Goal: Entertainment & Leisure: Consume media (video, audio)

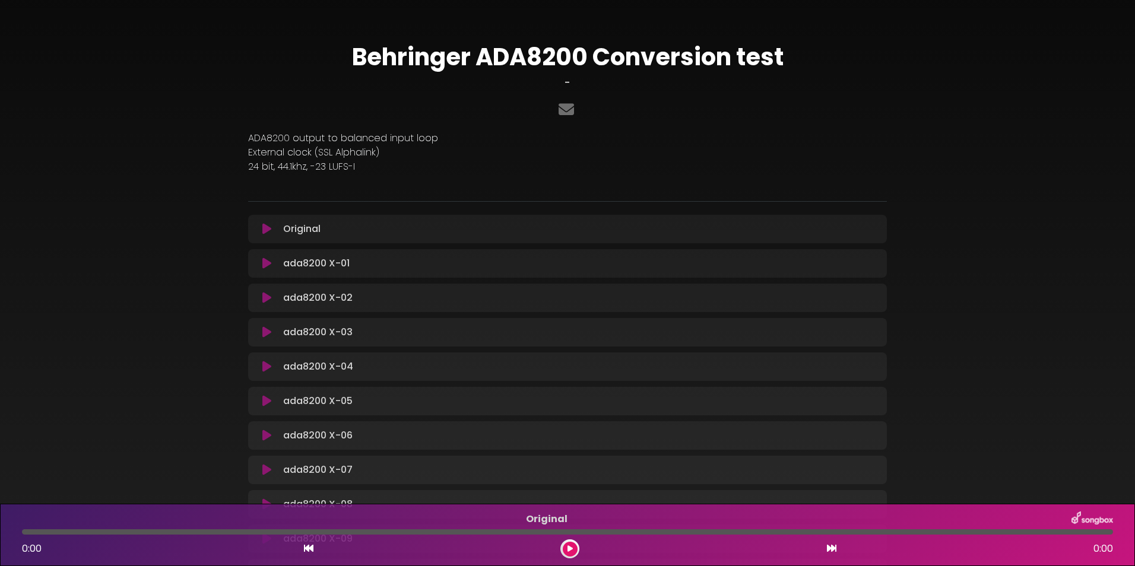
click at [267, 225] on icon at bounding box center [266, 229] width 9 height 12
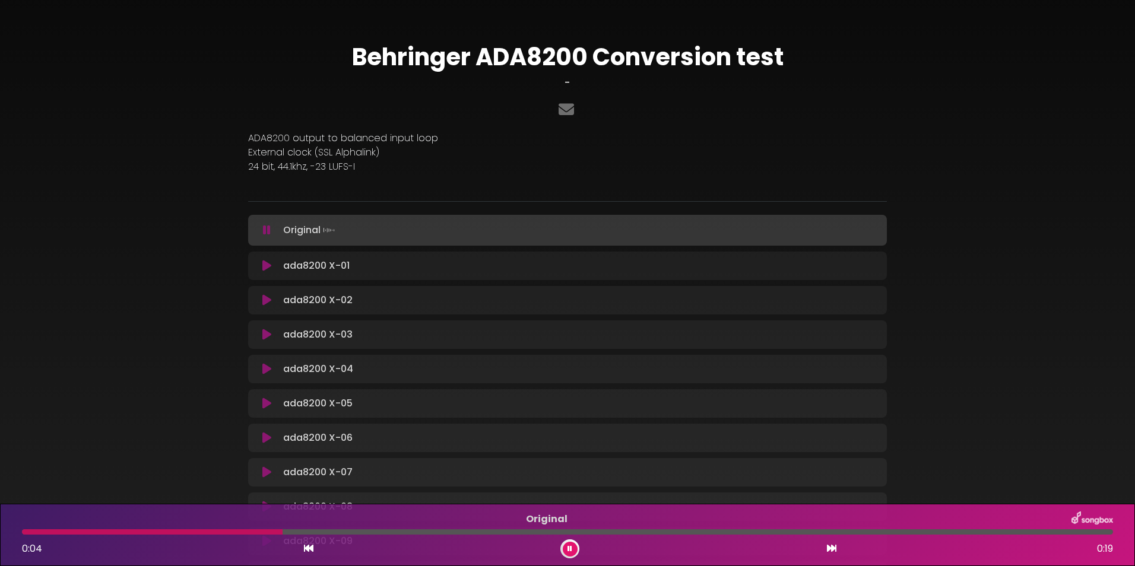
click at [265, 232] on icon at bounding box center [267, 230] width 8 height 12
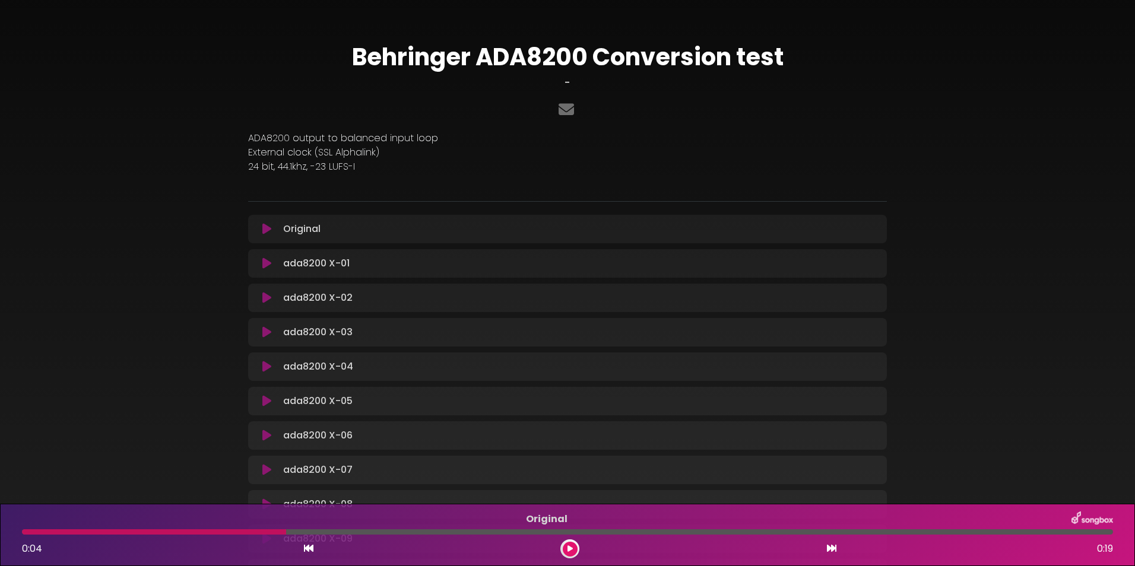
click at [265, 258] on icon at bounding box center [266, 264] width 9 height 12
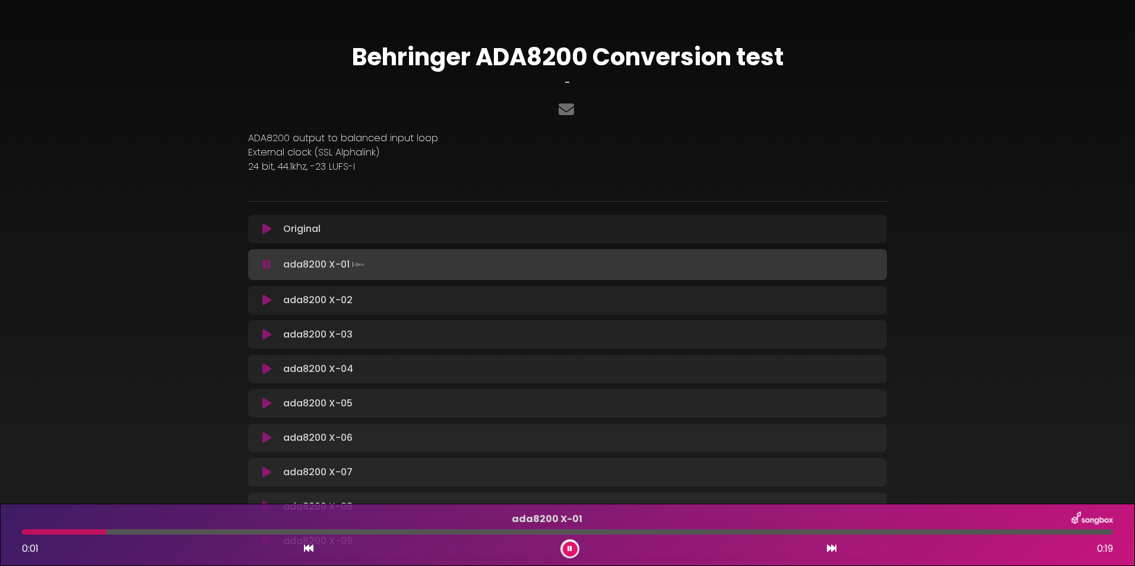
click at [268, 268] on icon at bounding box center [267, 265] width 8 height 12
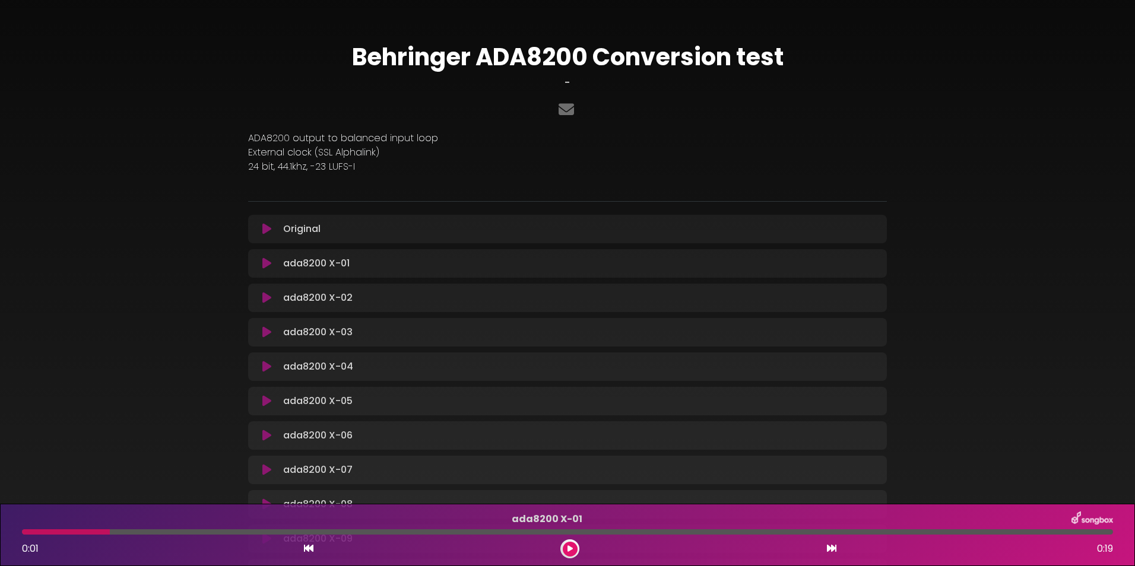
click at [268, 296] on icon at bounding box center [266, 298] width 9 height 12
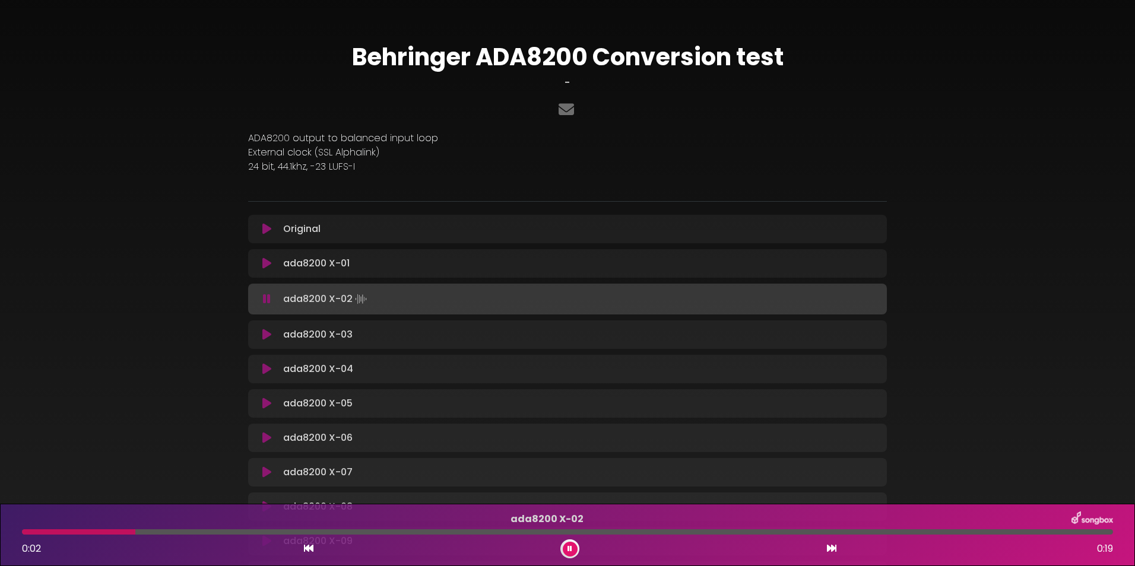
click at [268, 297] on icon at bounding box center [267, 299] width 8 height 12
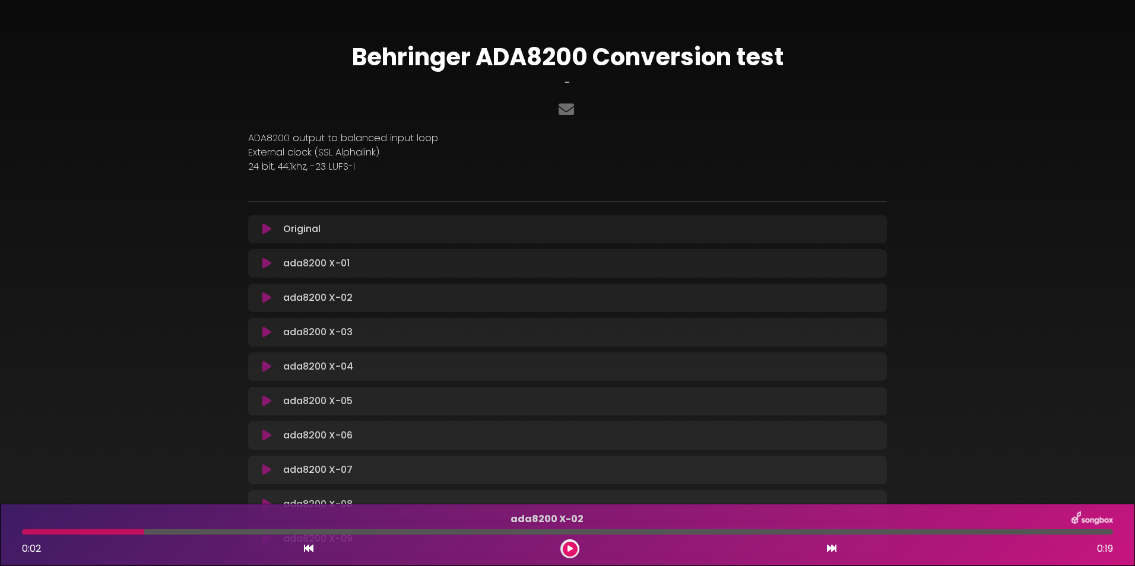
click at [267, 361] on icon at bounding box center [266, 367] width 9 height 12
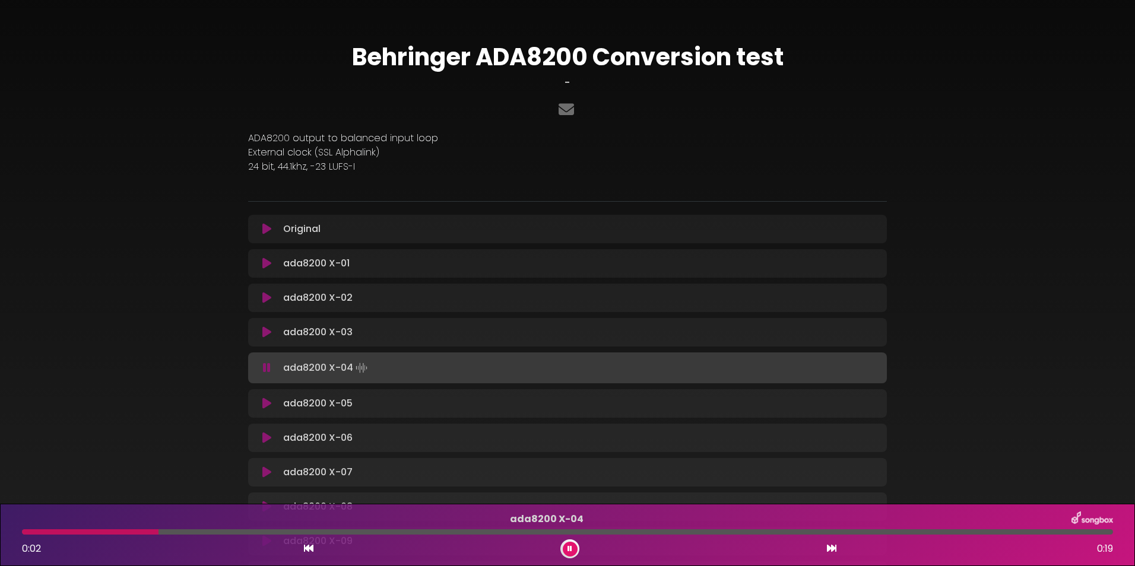
click at [270, 367] on icon at bounding box center [267, 368] width 8 height 12
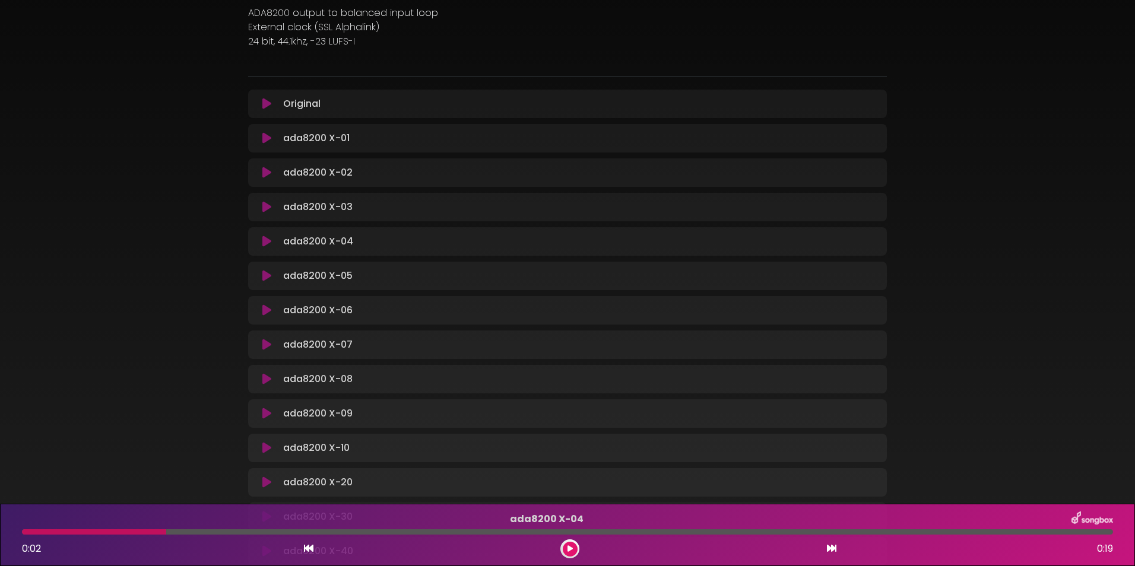
scroll to position [156, 0]
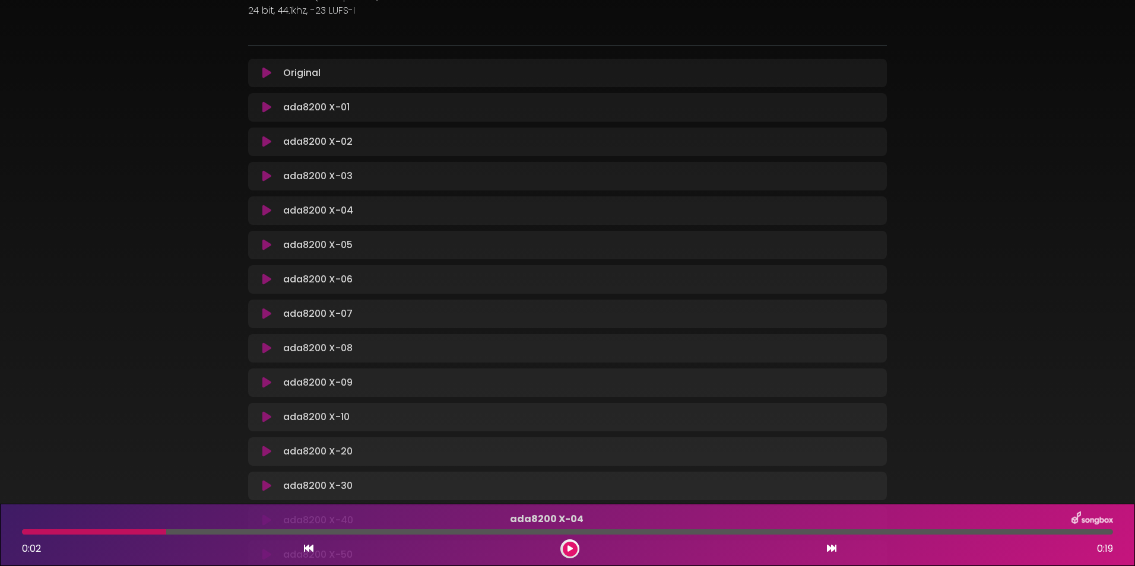
click at [265, 348] on icon at bounding box center [266, 349] width 9 height 12
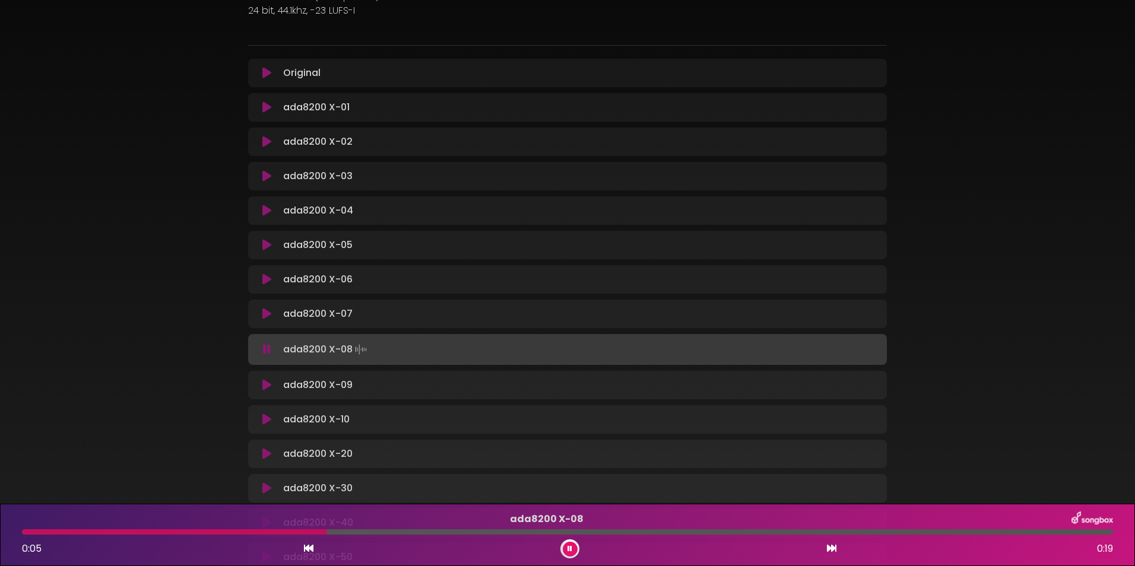
click at [270, 351] on icon at bounding box center [267, 350] width 8 height 12
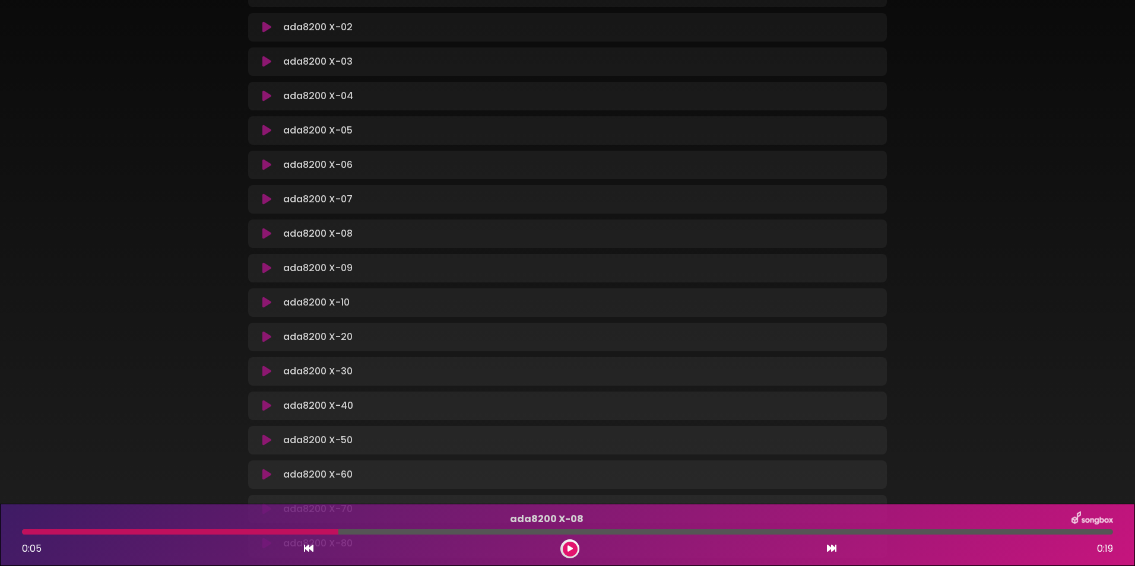
scroll to position [312, 0]
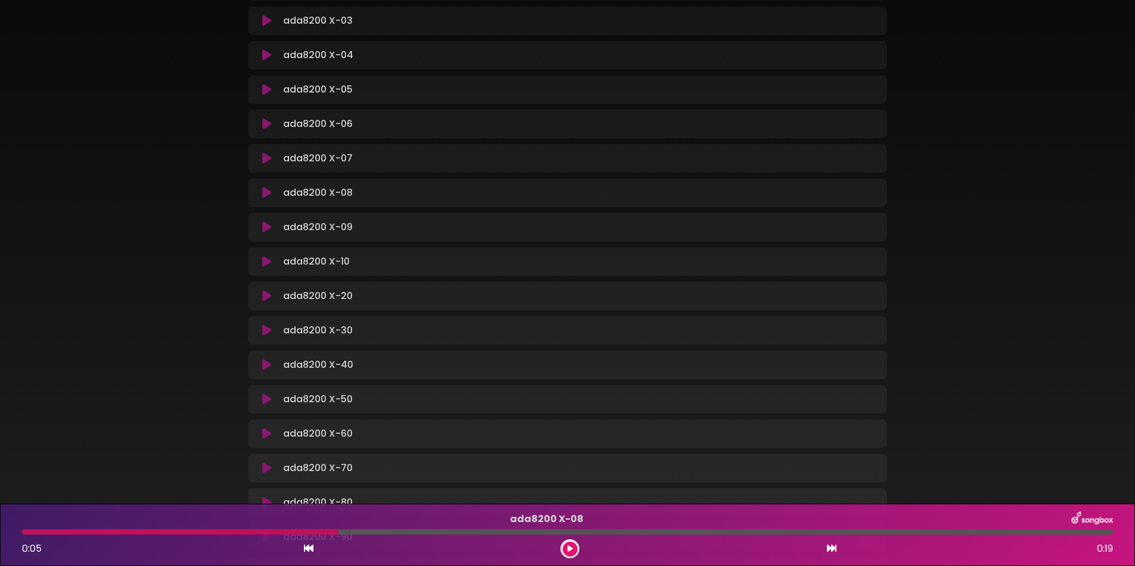
click at [266, 297] on icon at bounding box center [266, 296] width 9 height 12
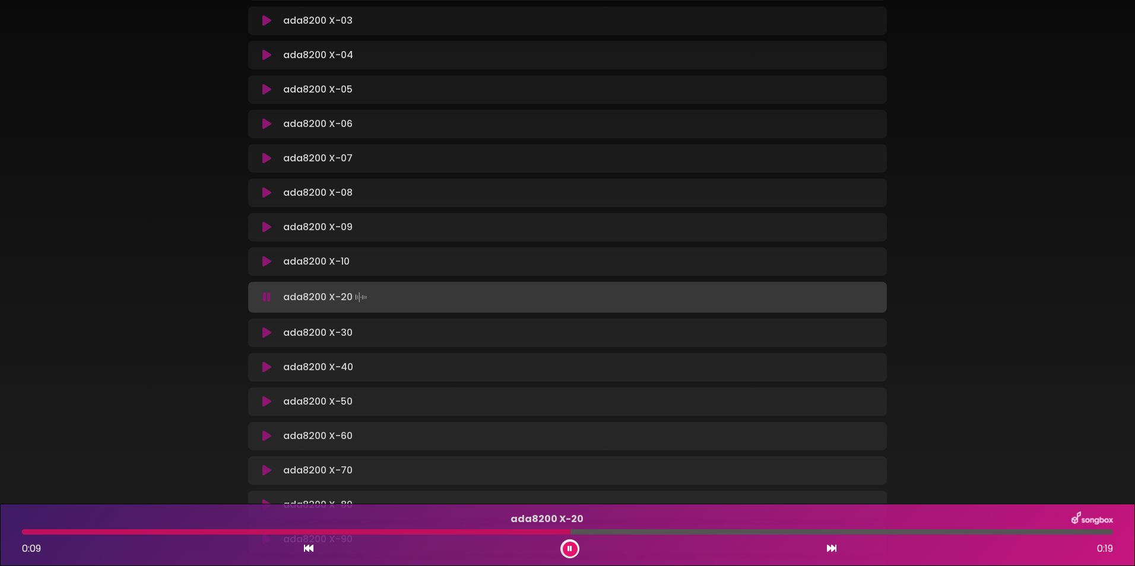
click at [267, 298] on icon at bounding box center [267, 297] width 8 height 12
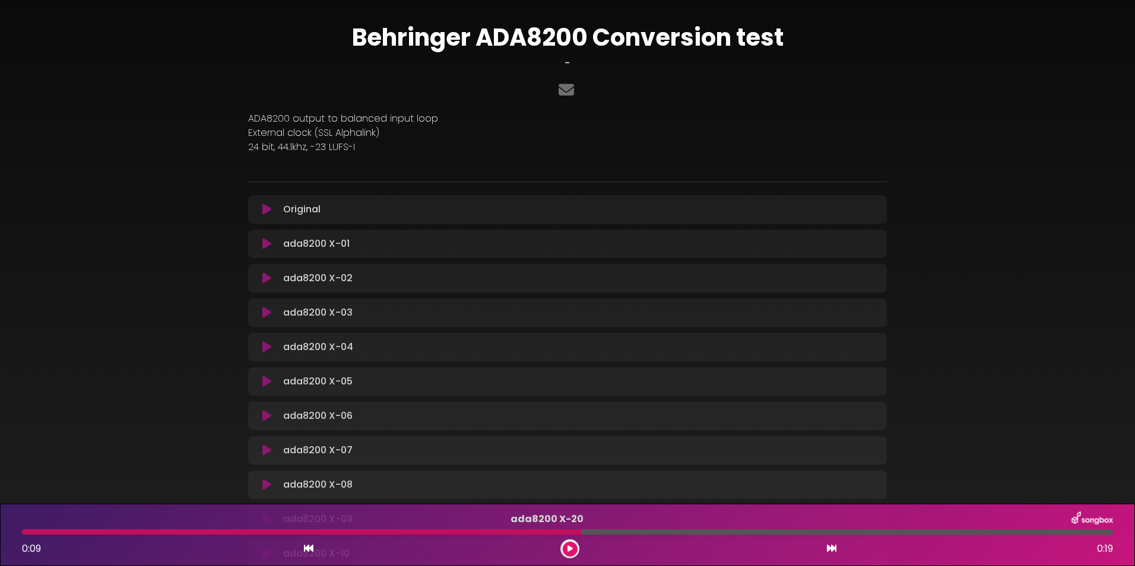
scroll to position [0, 0]
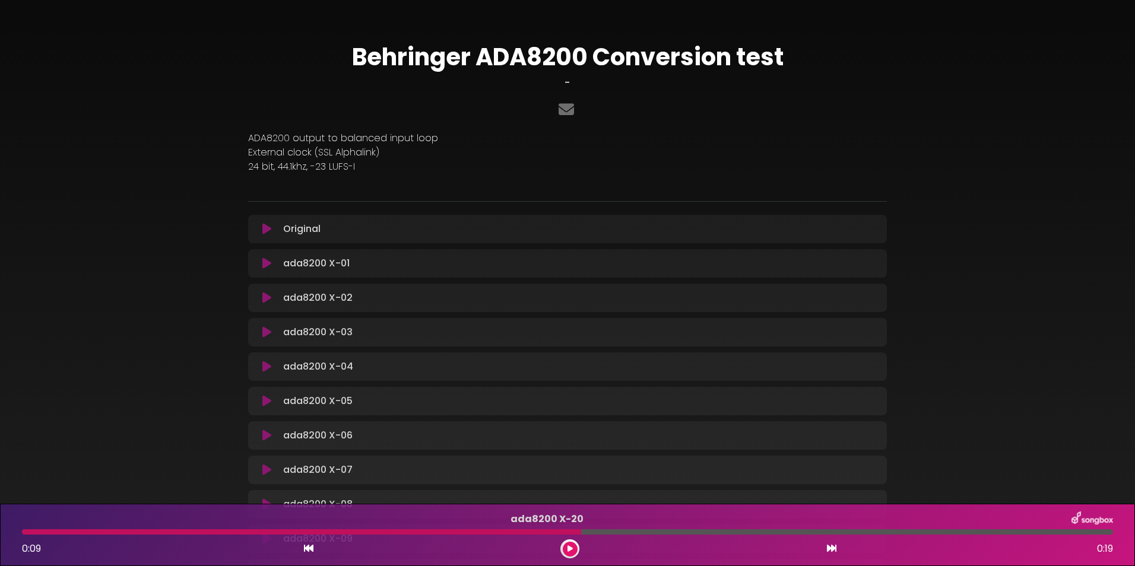
click at [265, 227] on icon at bounding box center [266, 229] width 9 height 12
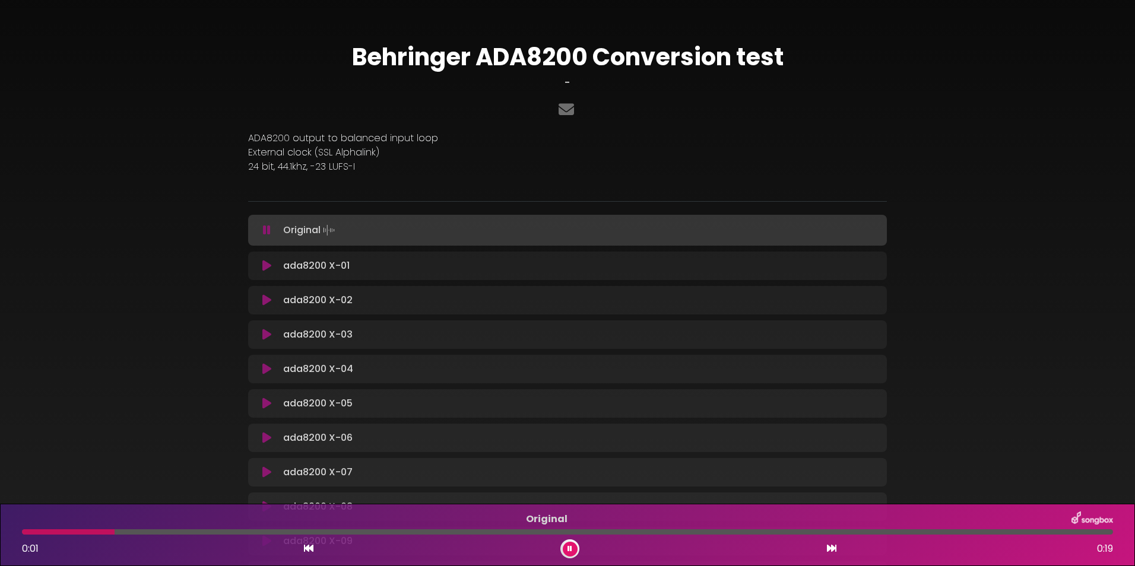
click at [265, 227] on icon at bounding box center [267, 230] width 8 height 12
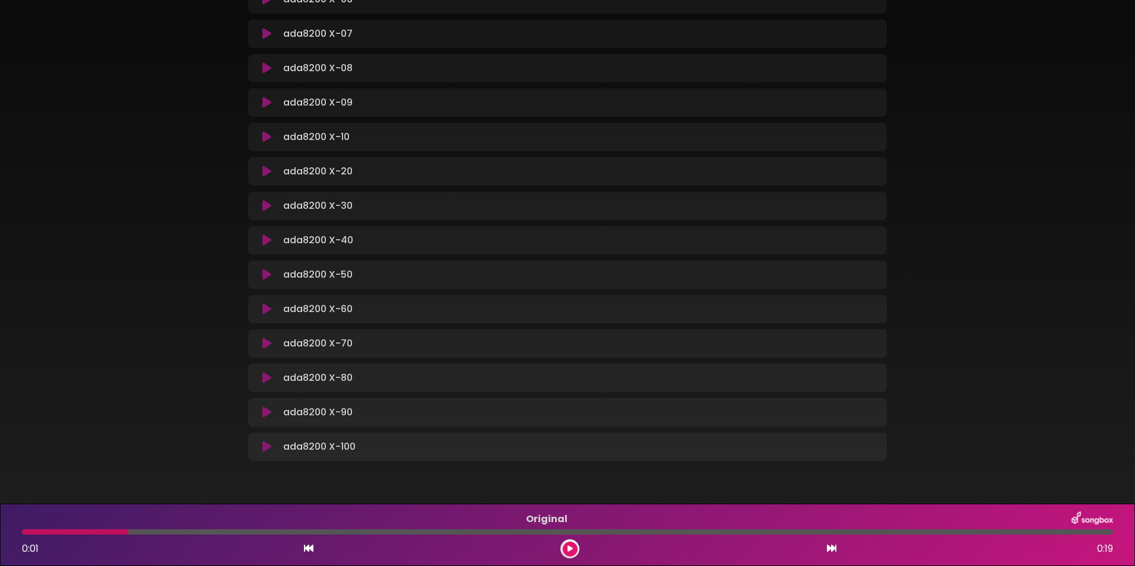
scroll to position [469, 0]
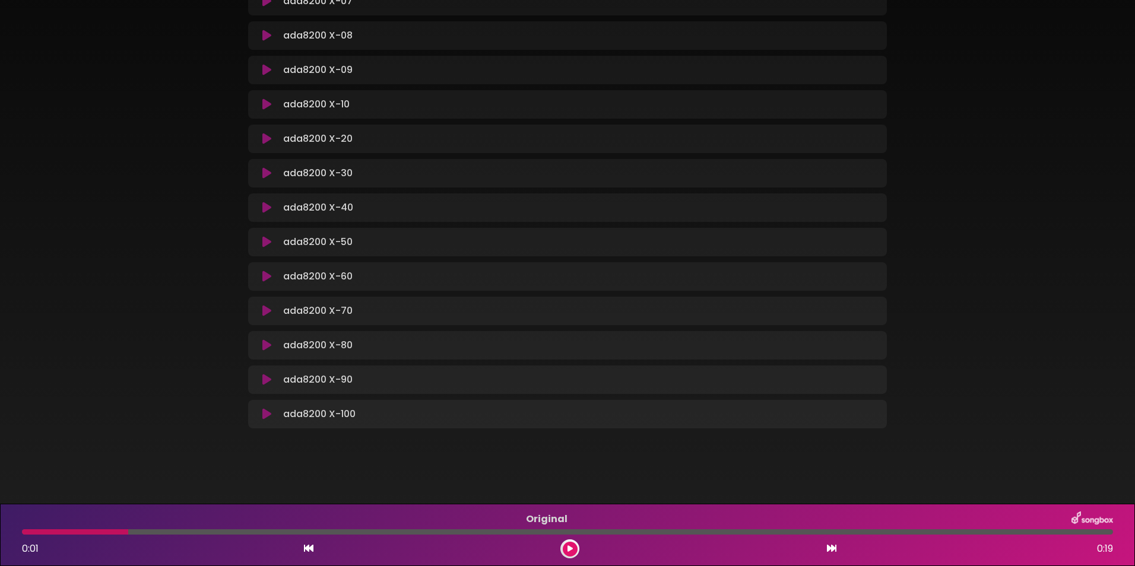
click at [270, 275] on icon at bounding box center [266, 277] width 9 height 12
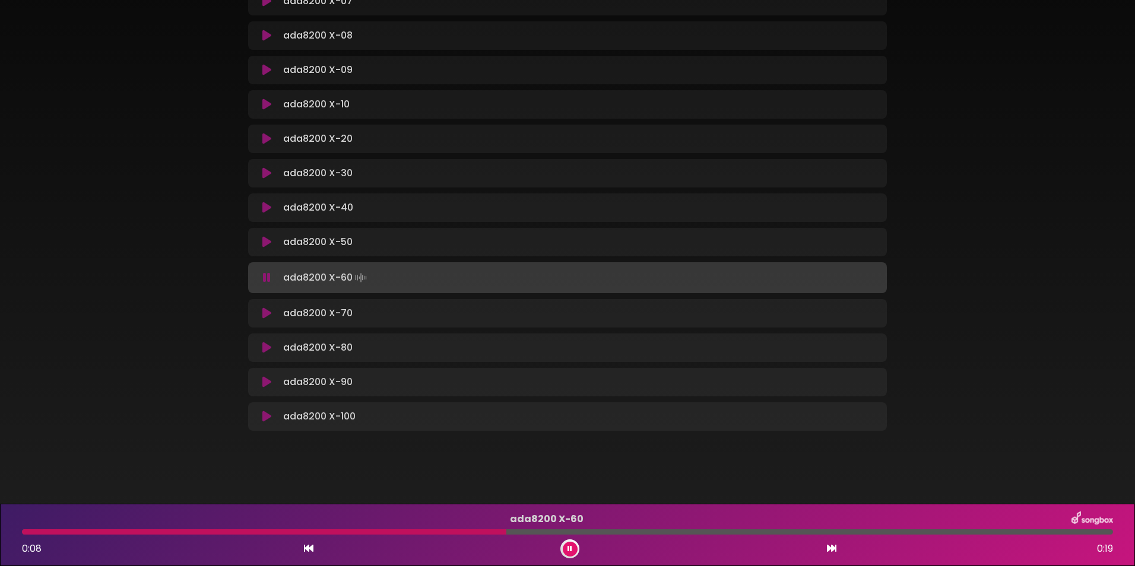
click at [268, 276] on icon at bounding box center [267, 278] width 8 height 12
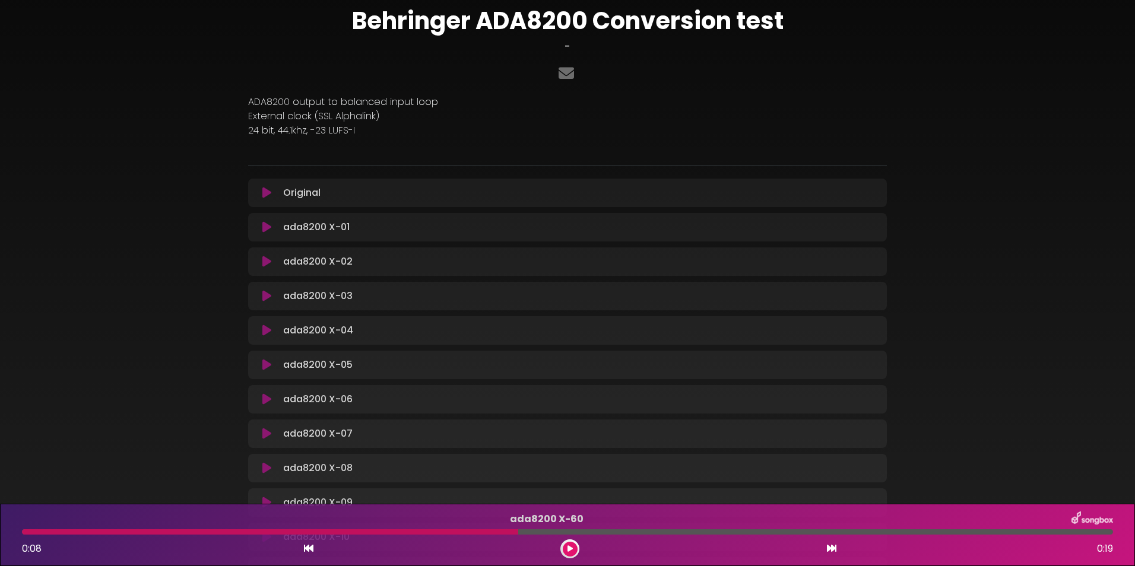
scroll to position [33, 0]
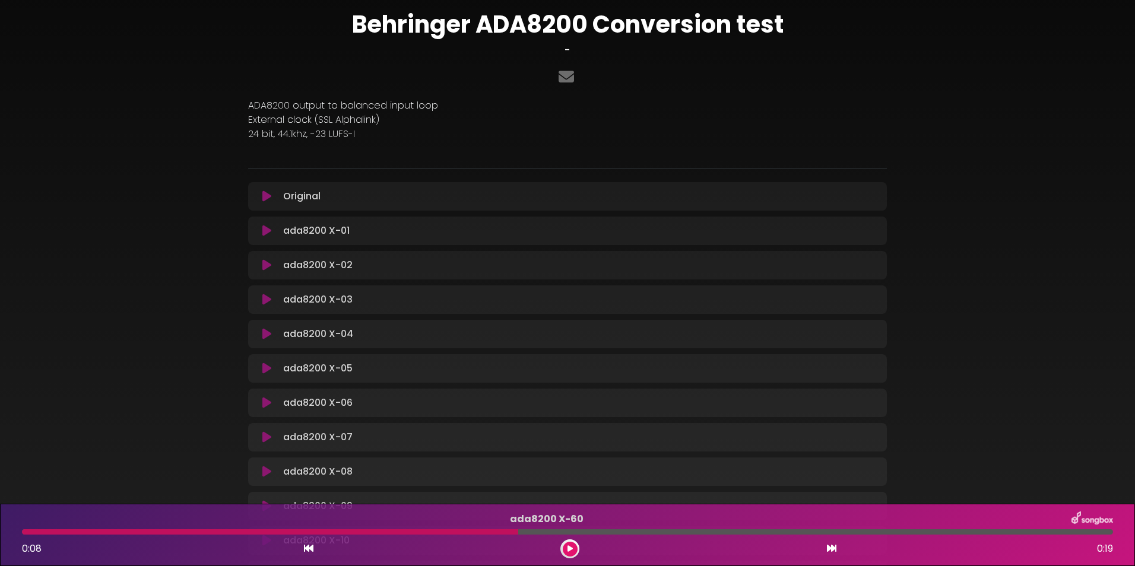
click at [261, 198] on button at bounding box center [266, 197] width 23 height 12
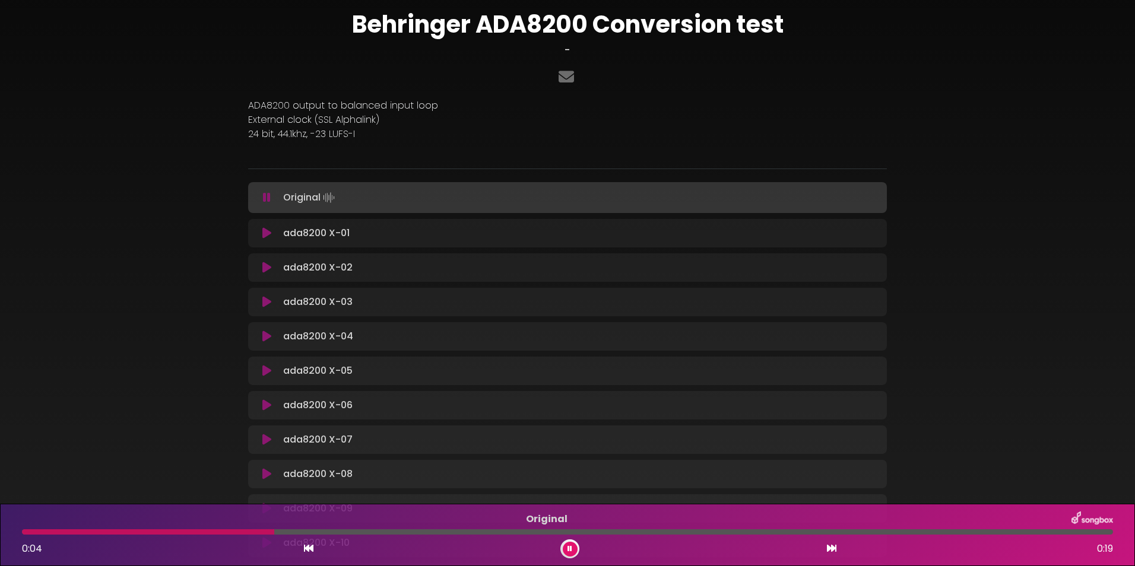
click at [265, 196] on icon at bounding box center [267, 198] width 8 height 12
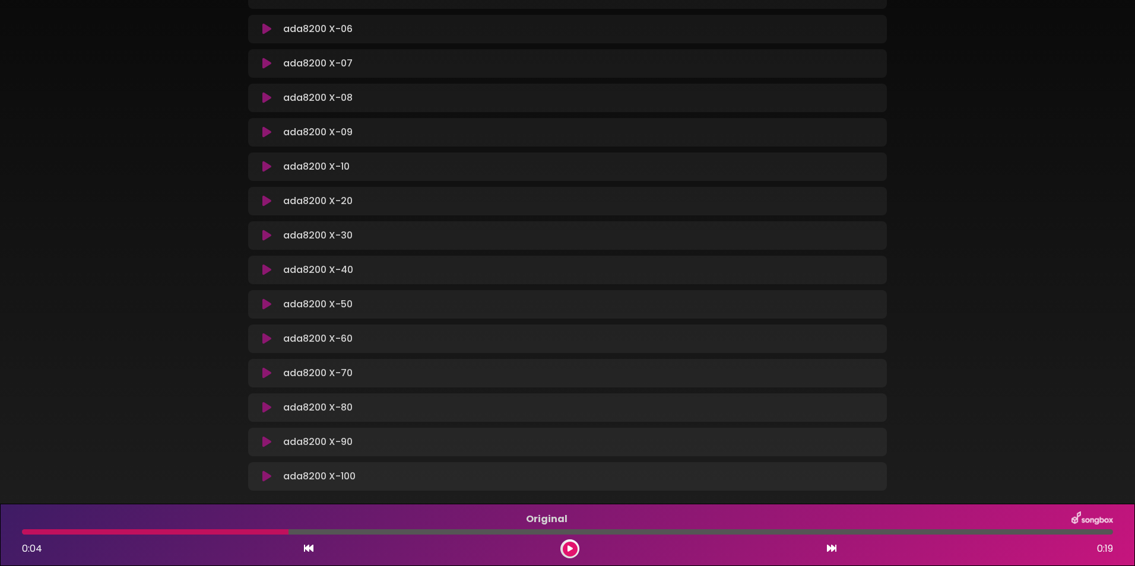
scroll to position [469, 0]
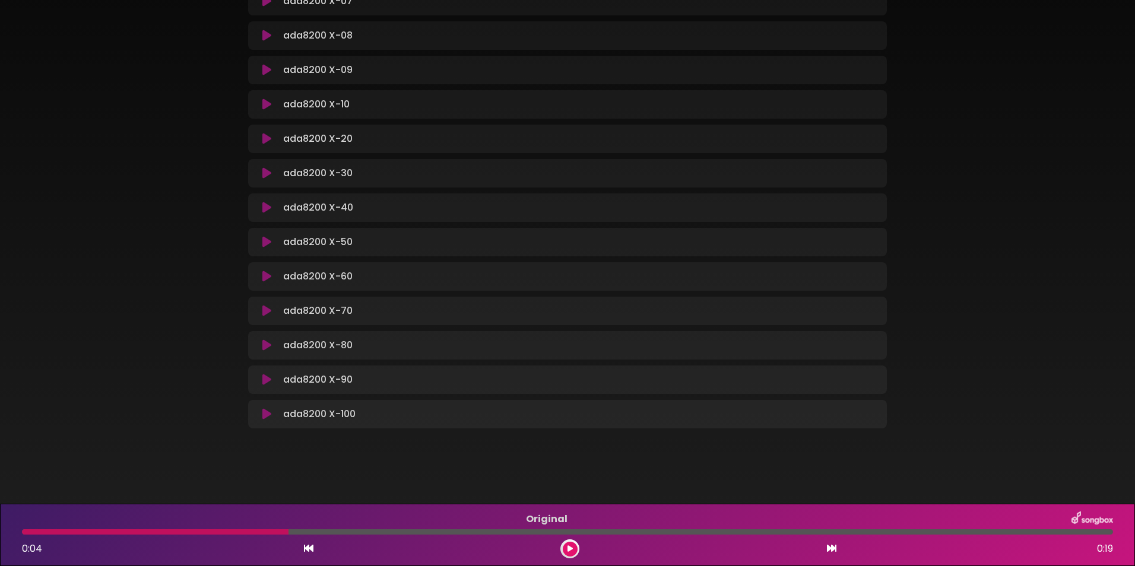
click at [266, 275] on icon at bounding box center [266, 277] width 9 height 12
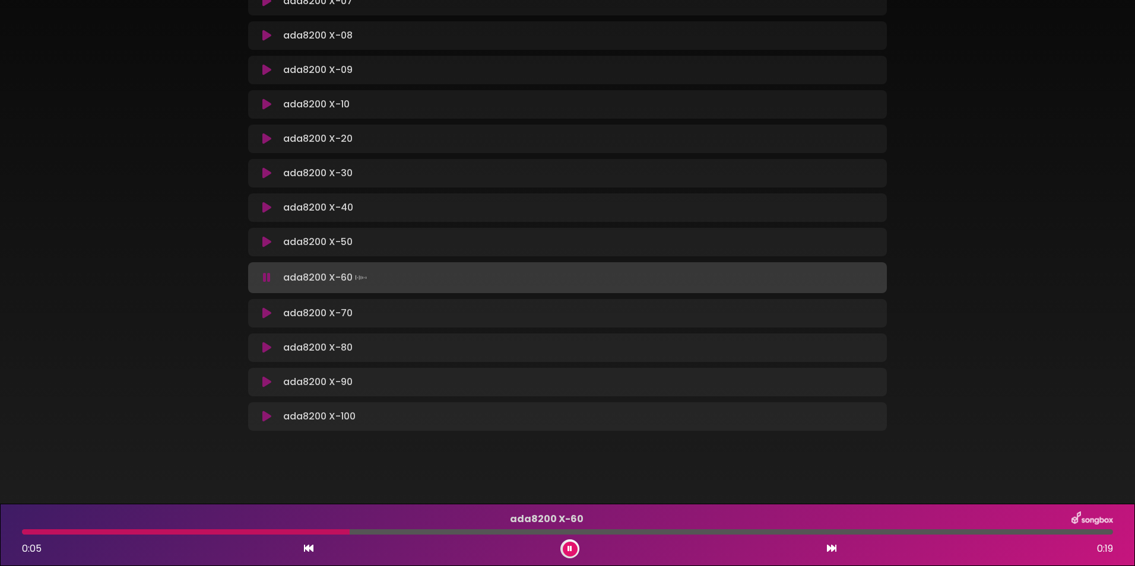
click at [266, 275] on icon at bounding box center [267, 278] width 8 height 12
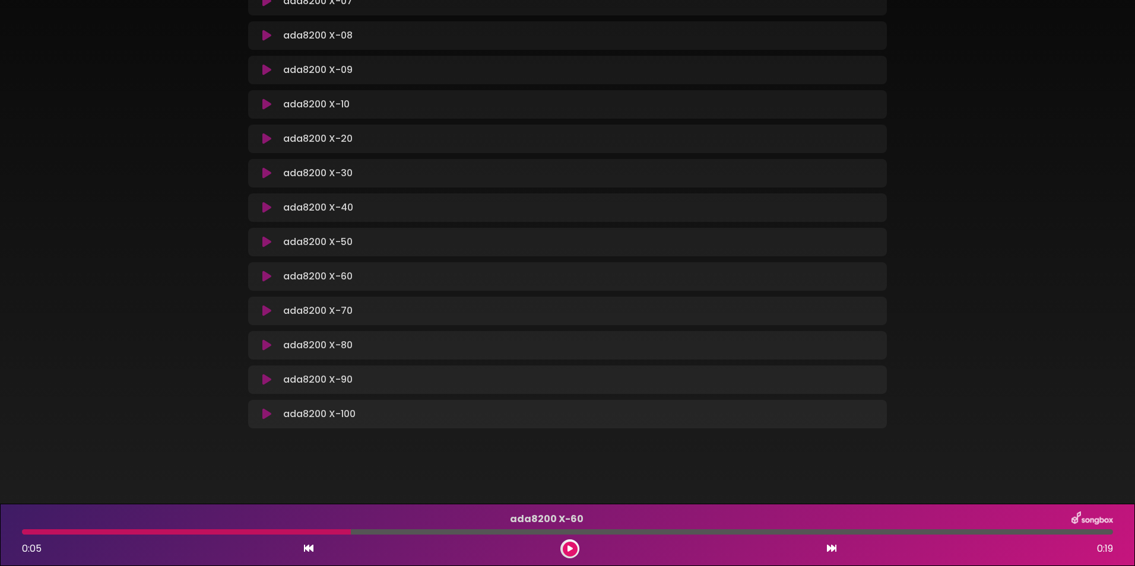
click at [271, 348] on icon at bounding box center [266, 346] width 9 height 12
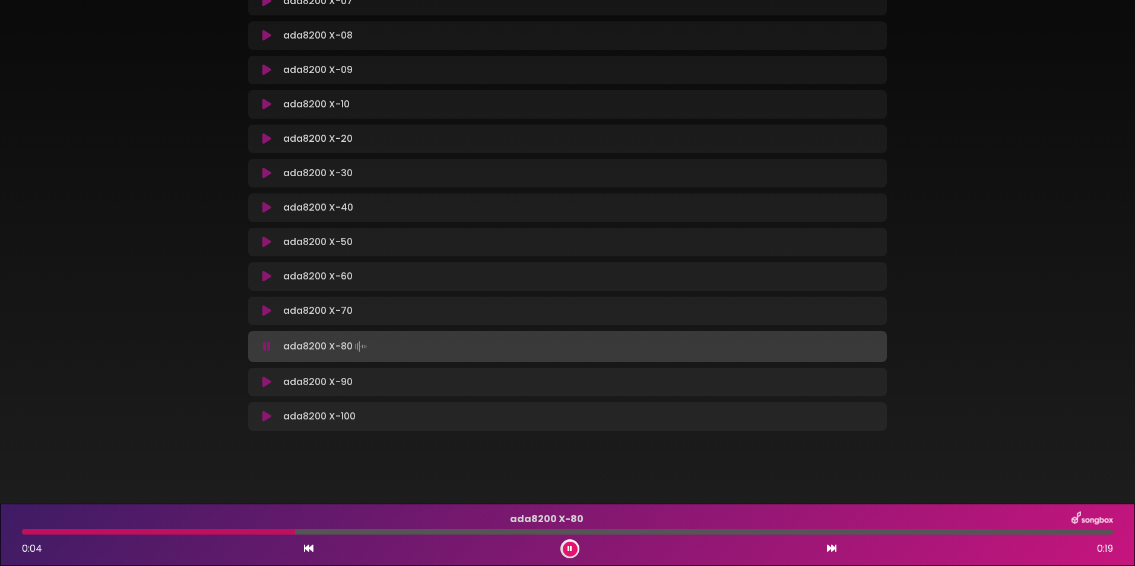
click at [267, 346] on icon at bounding box center [267, 347] width 8 height 12
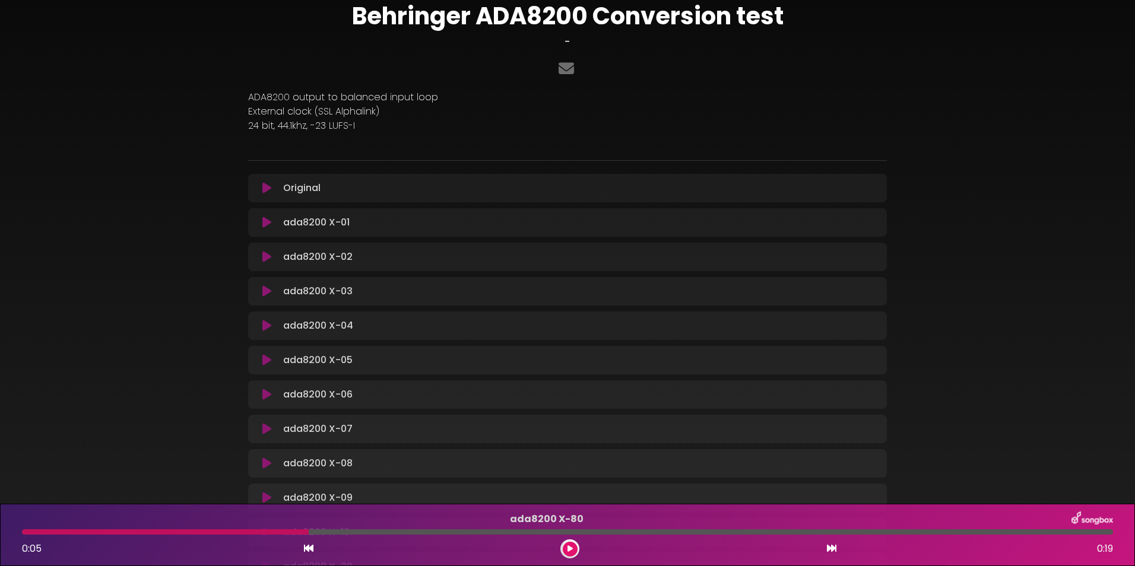
scroll to position [2, 0]
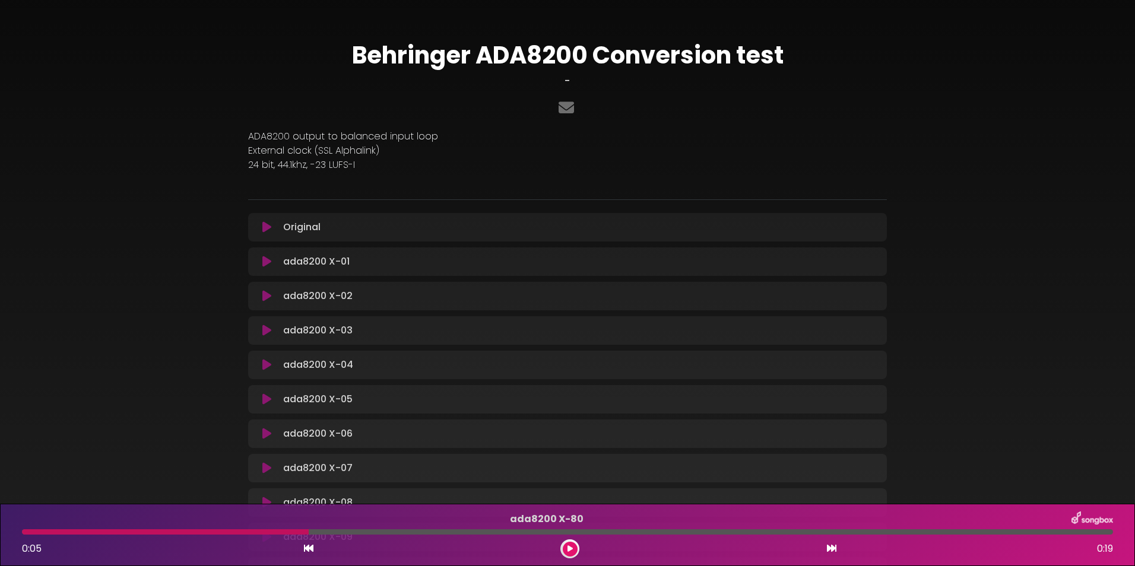
click at [266, 224] on icon at bounding box center [266, 227] width 9 height 12
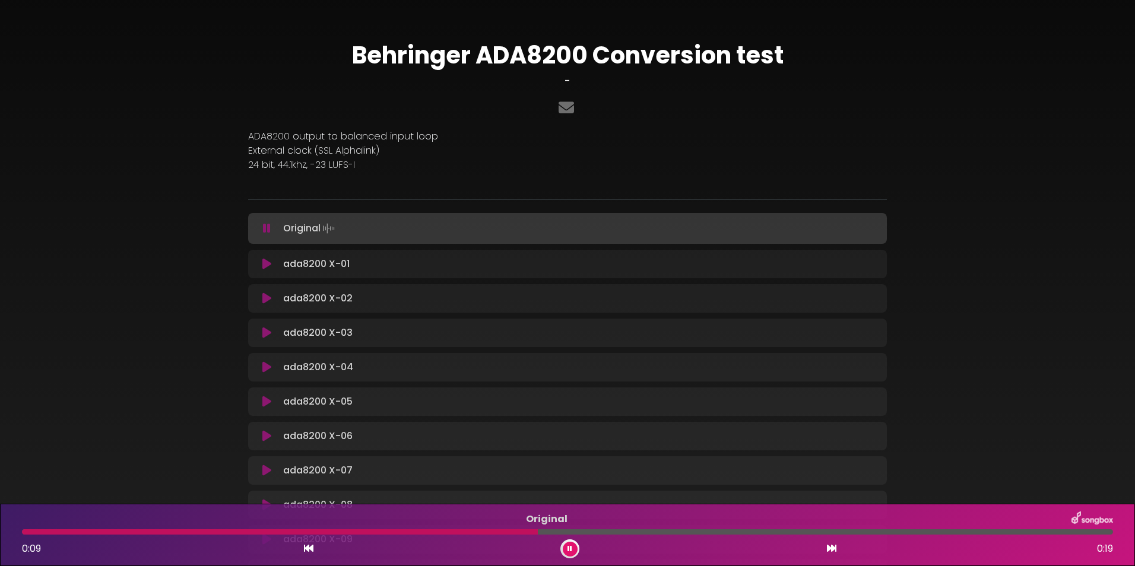
click at [266, 227] on icon at bounding box center [267, 229] width 8 height 12
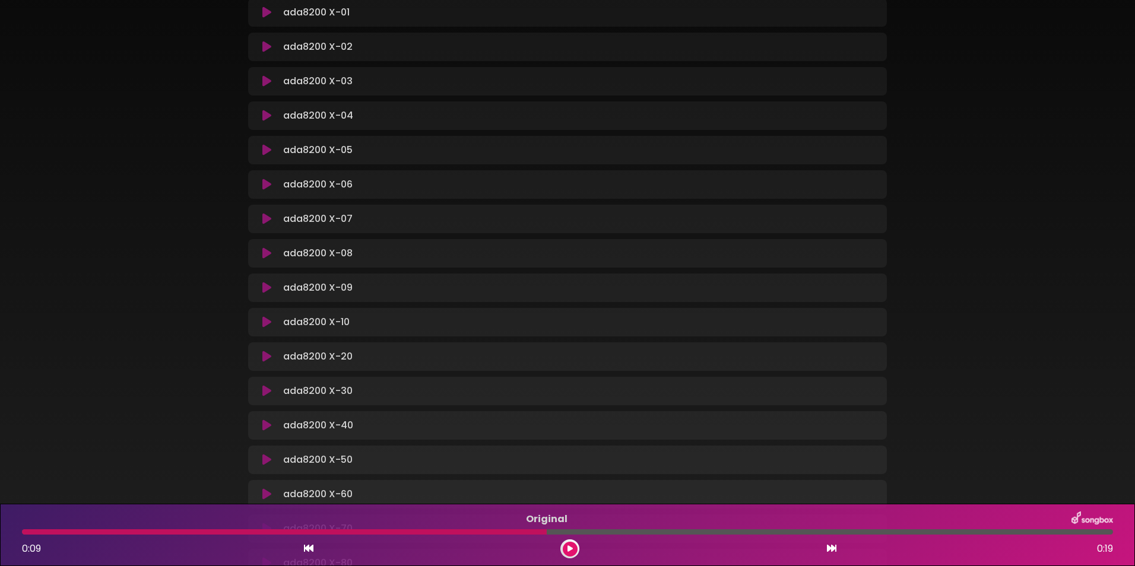
scroll to position [469, 0]
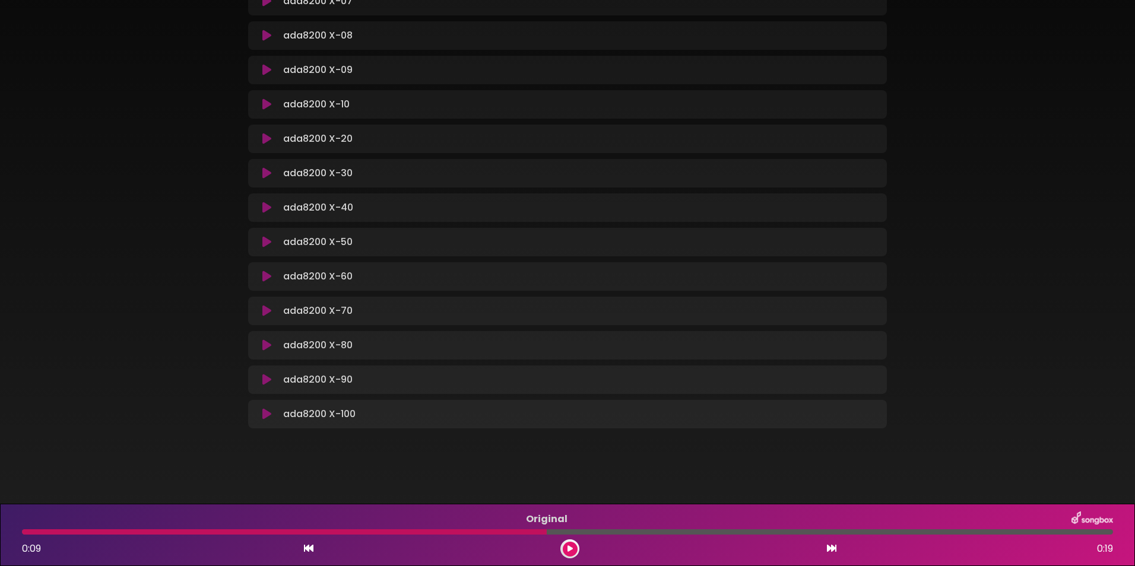
click at [264, 419] on icon at bounding box center [266, 414] width 9 height 12
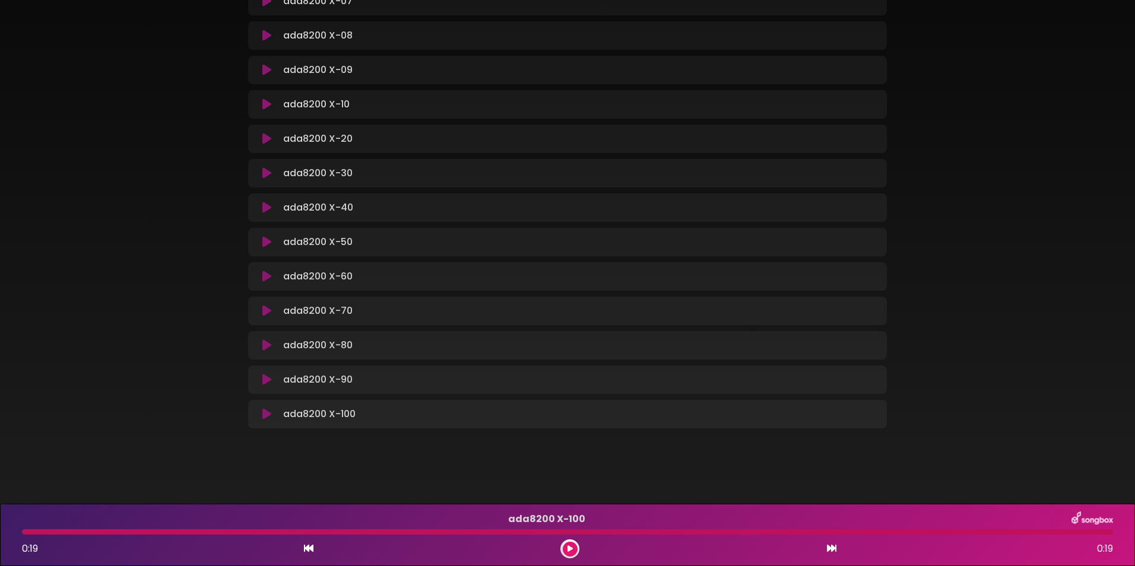
click at [269, 414] on icon at bounding box center [266, 414] width 9 height 12
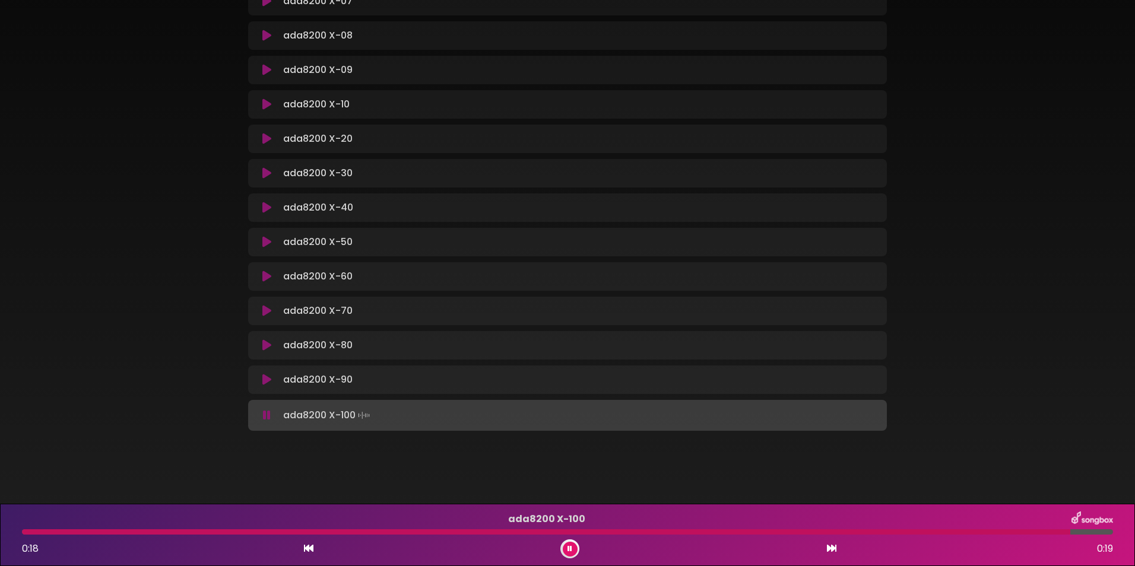
click at [269, 414] on icon at bounding box center [267, 416] width 8 height 12
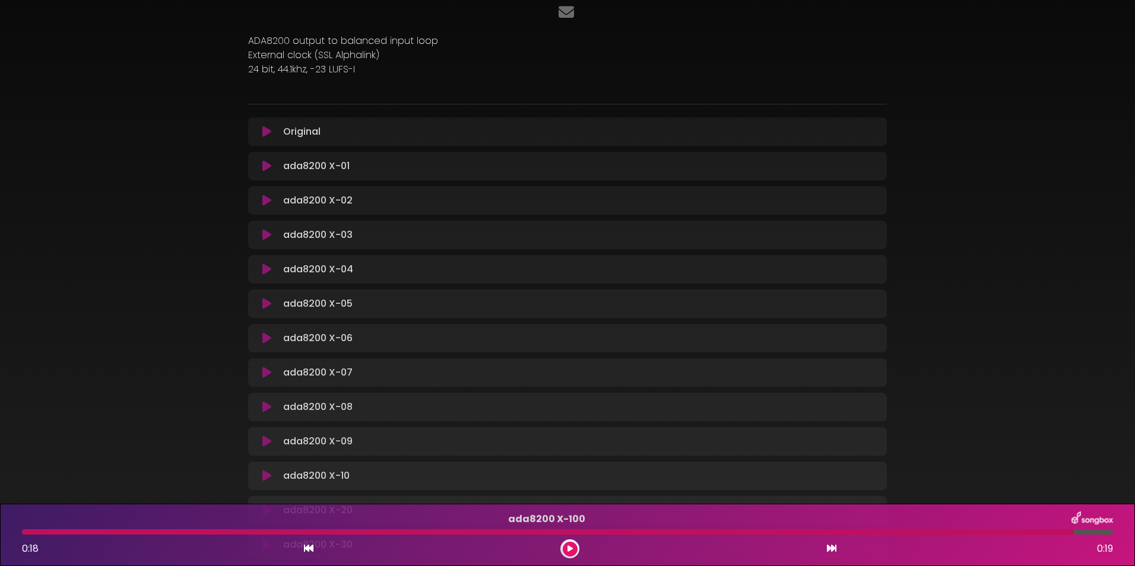
scroll to position [0, 0]
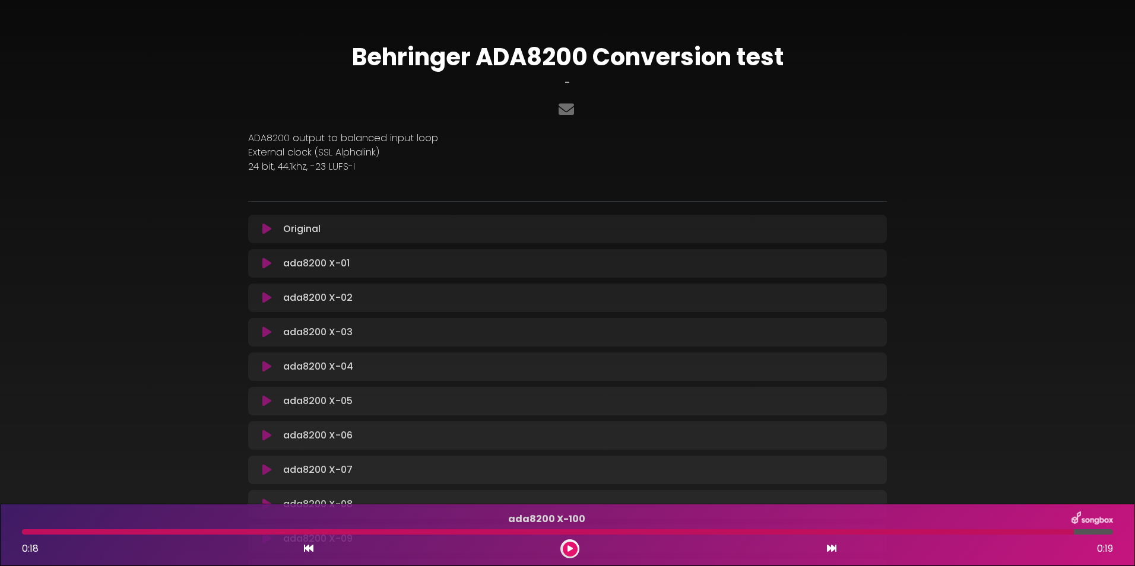
click at [268, 229] on icon at bounding box center [266, 229] width 9 height 12
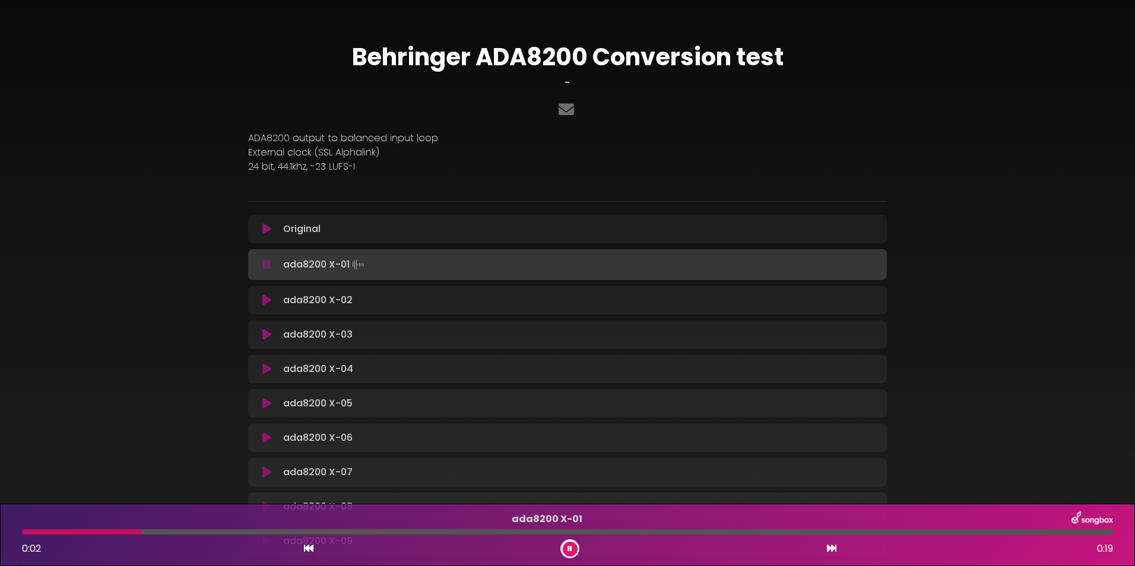
click at [267, 265] on icon at bounding box center [267, 265] width 8 height 12
